Goal: Task Accomplishment & Management: Manage account settings

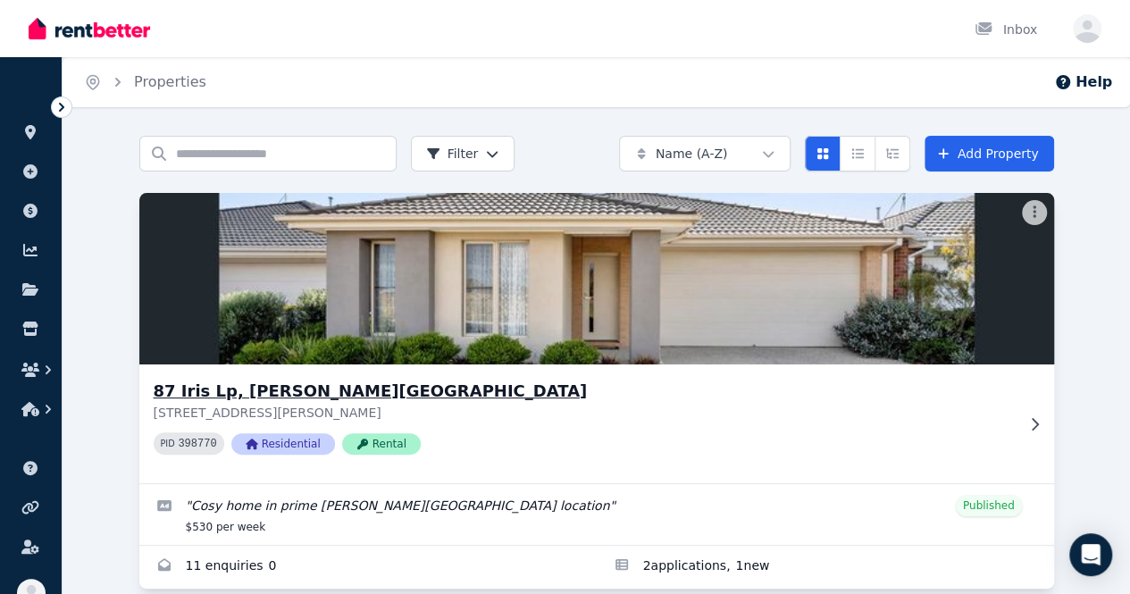
click at [179, 256] on img at bounding box center [596, 278] width 960 height 180
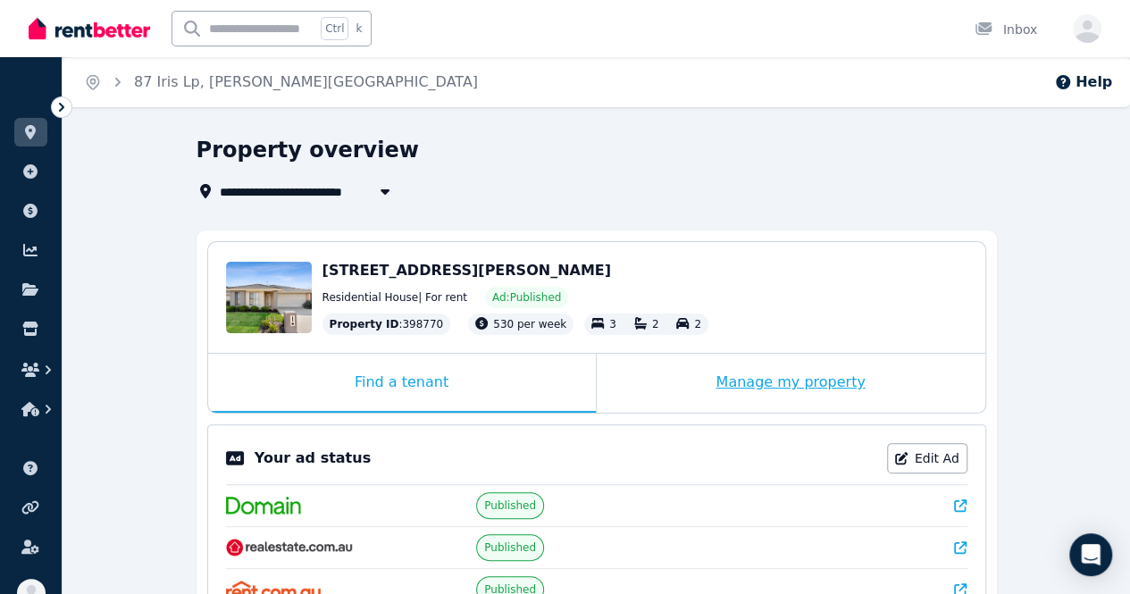
click at [741, 389] on div "Manage my property" at bounding box center [790, 383] width 388 height 59
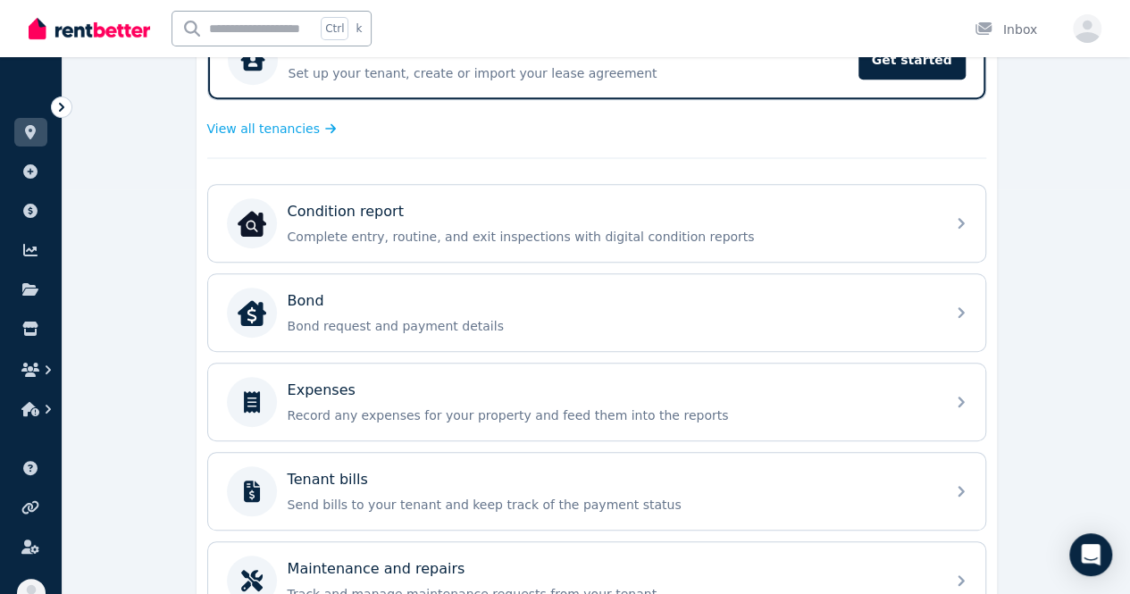
scroll to position [321, 0]
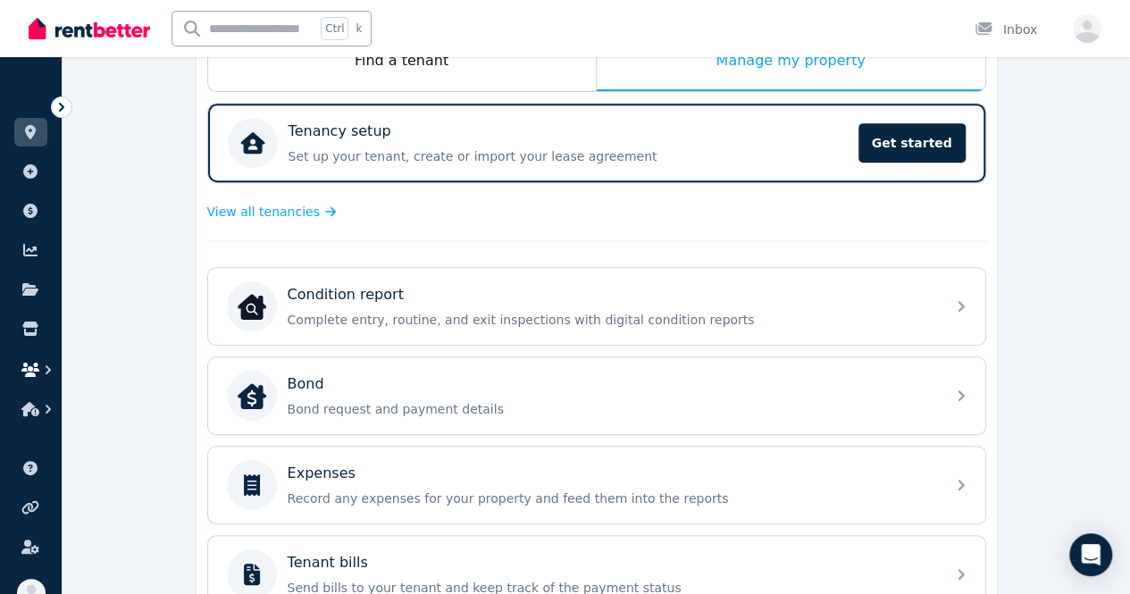
click at [46, 357] on button "button" at bounding box center [30, 370] width 33 height 32
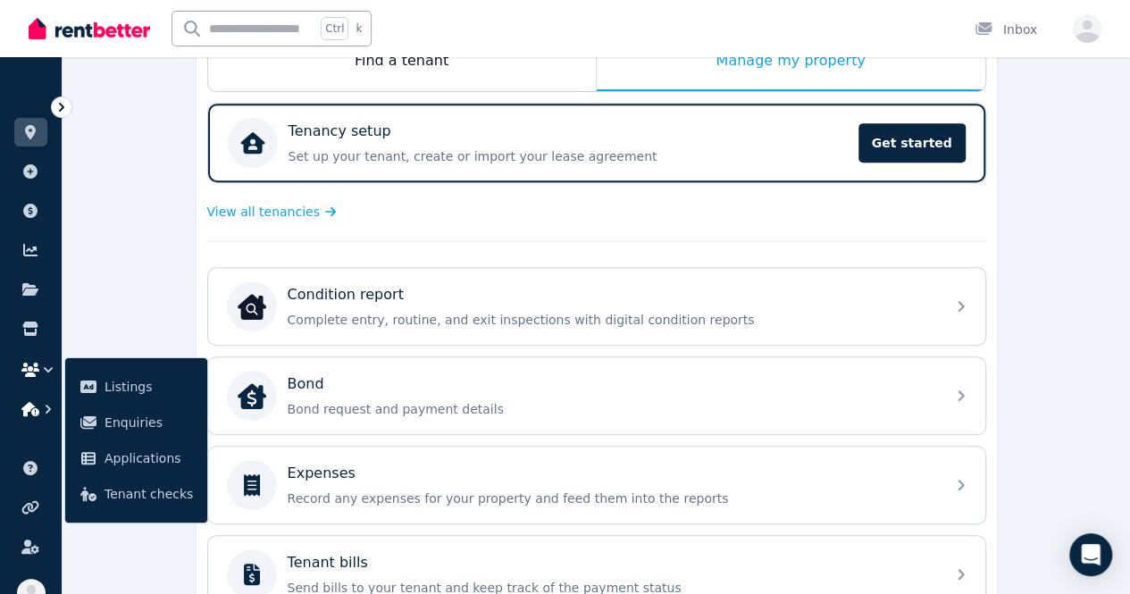
click at [44, 413] on icon "button" at bounding box center [48, 409] width 18 height 18
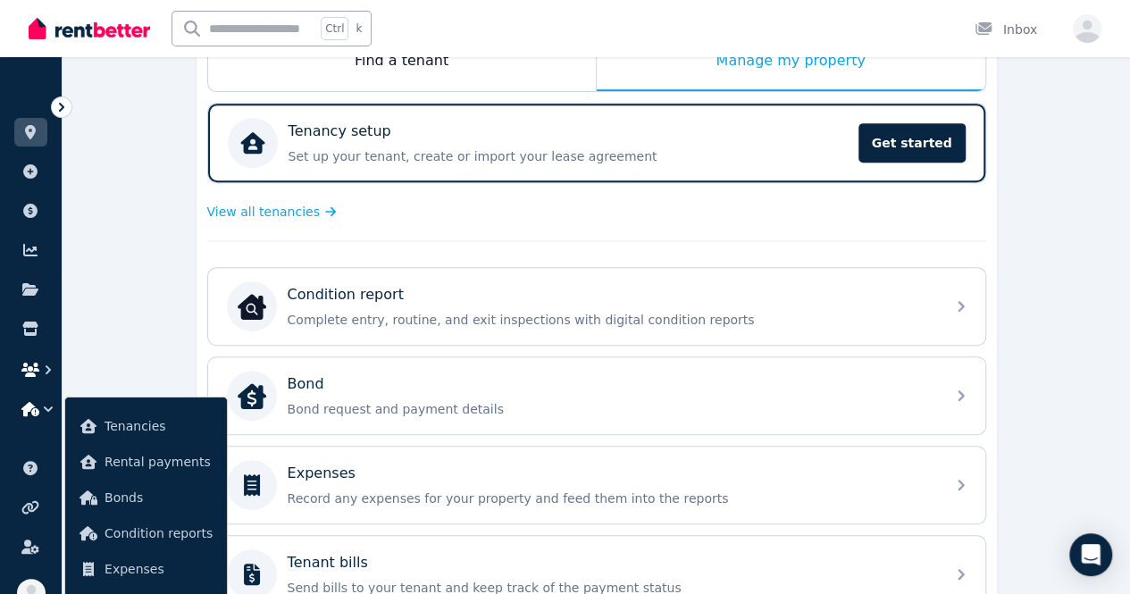
click at [28, 363] on icon "button" at bounding box center [30, 370] width 18 height 14
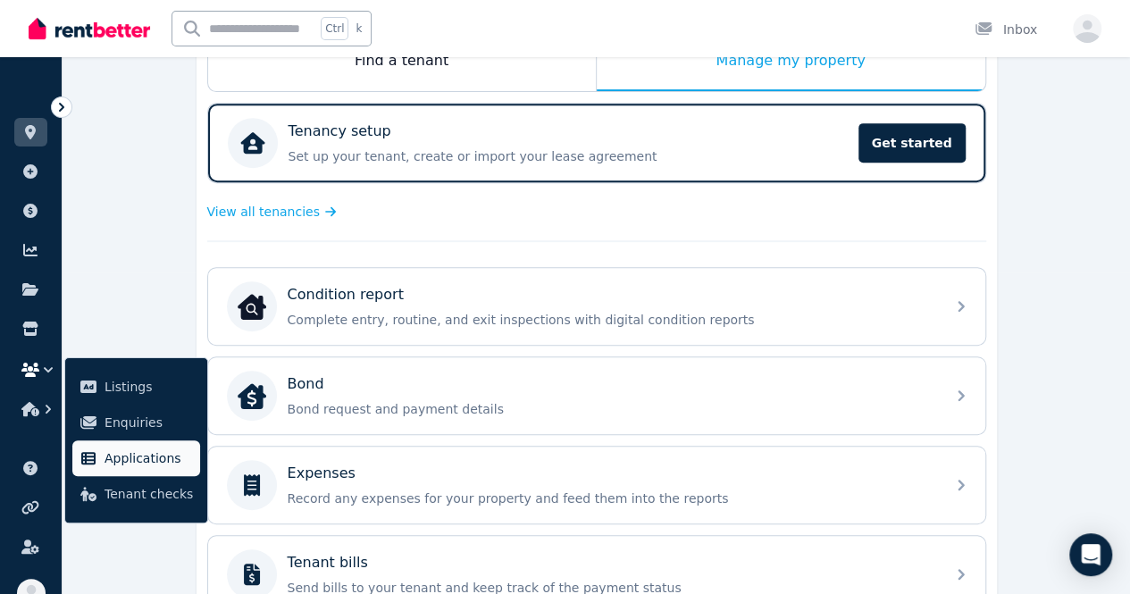
click at [155, 465] on span "Applications" at bounding box center [148, 457] width 88 height 21
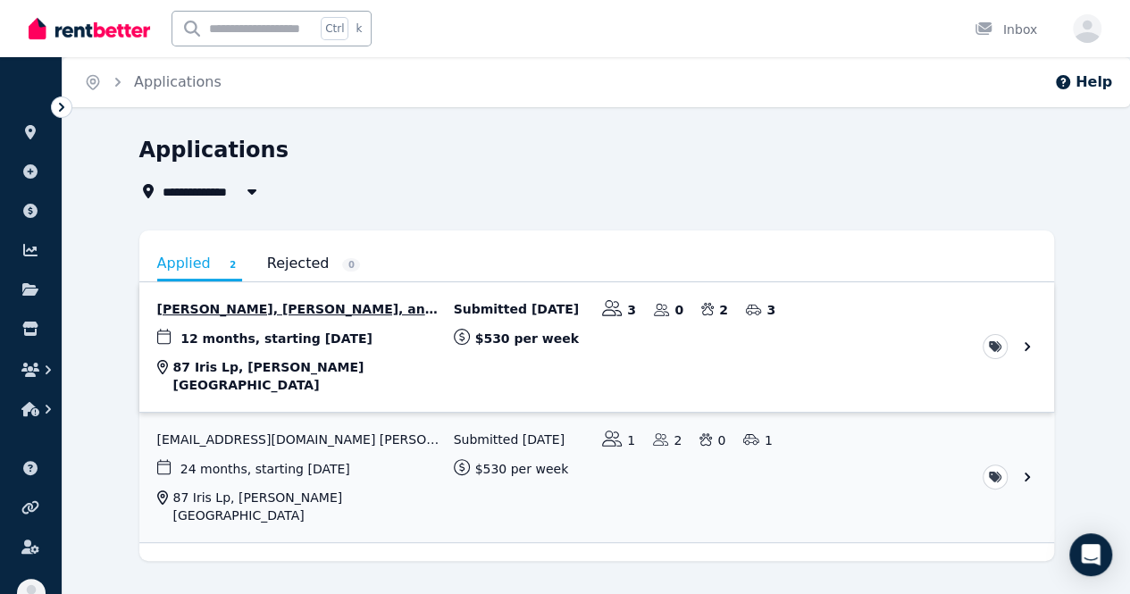
click at [265, 309] on link "View application: Karla Thorpe, Andrew Thurrowgood, and Ebony Corless" at bounding box center [596, 346] width 914 height 129
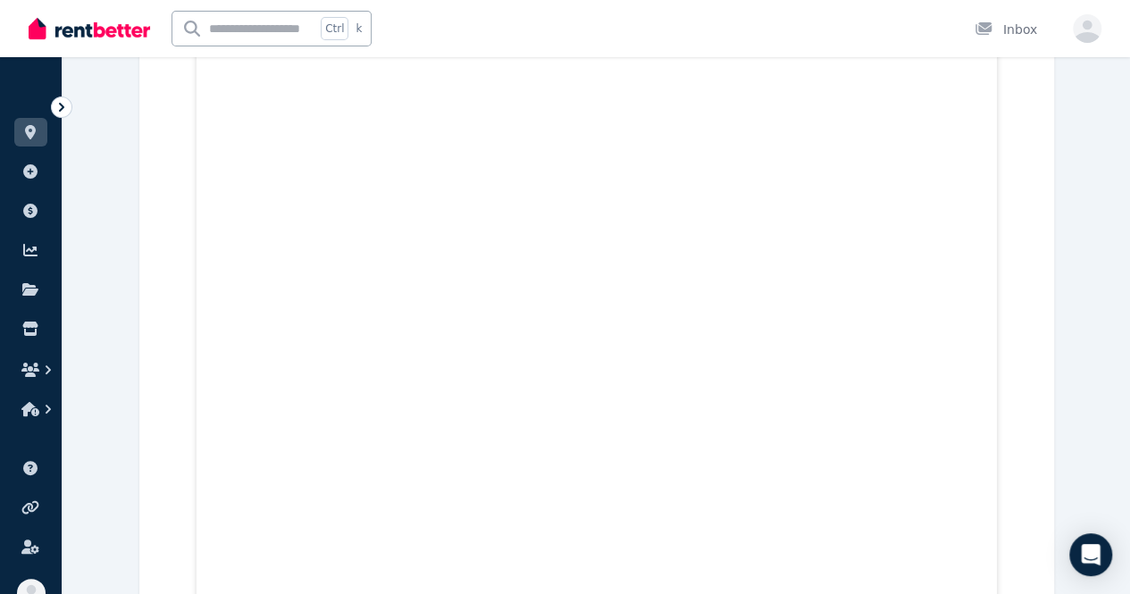
scroll to position [7802, 0]
